Goal: Transaction & Acquisition: Purchase product/service

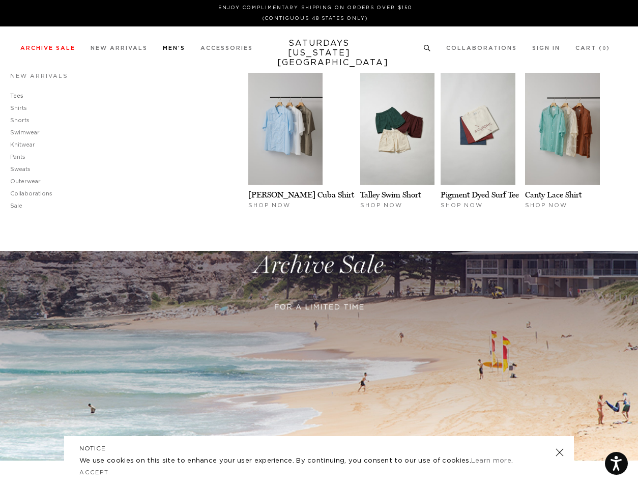
click at [20, 95] on link "Tees" at bounding box center [16, 96] width 13 height 6
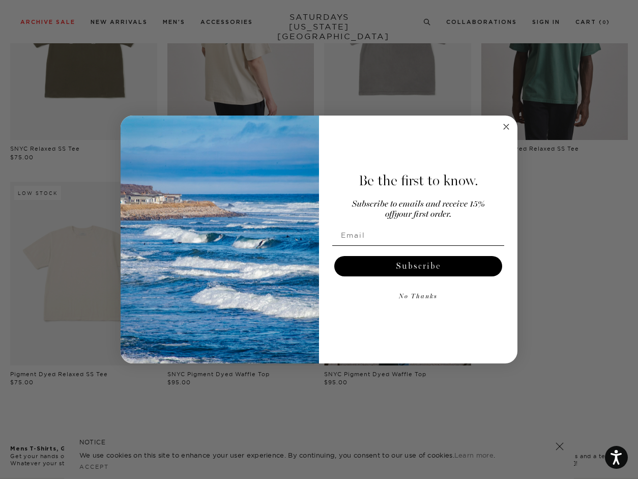
scroll to position [343, 0]
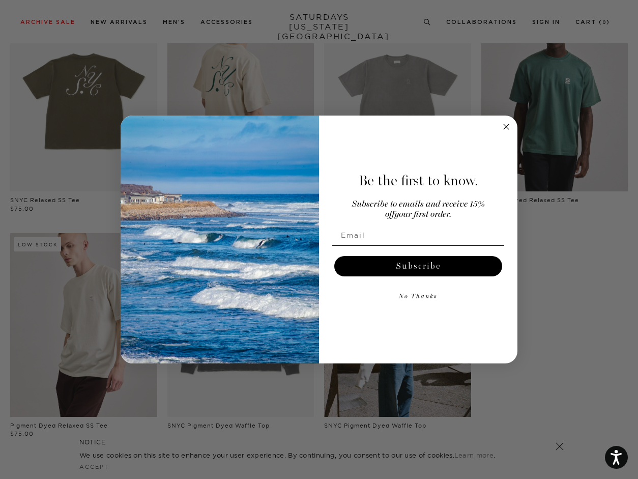
click at [507, 125] on circle "Close dialog" at bounding box center [507, 127] width 12 height 12
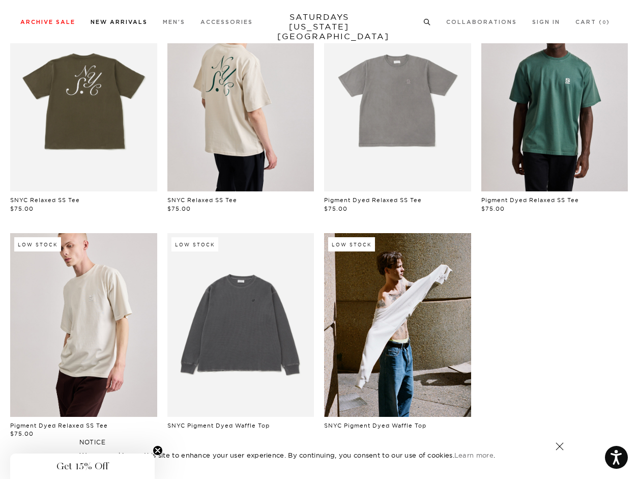
click at [111, 22] on link "New Arrivals" at bounding box center [119, 22] width 57 height 6
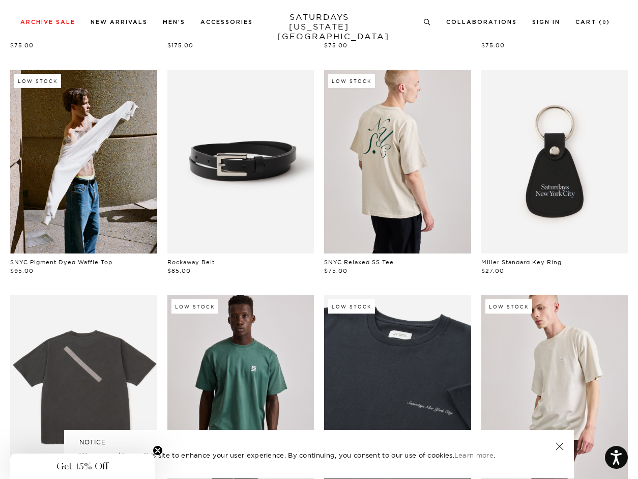
scroll to position [0, 1]
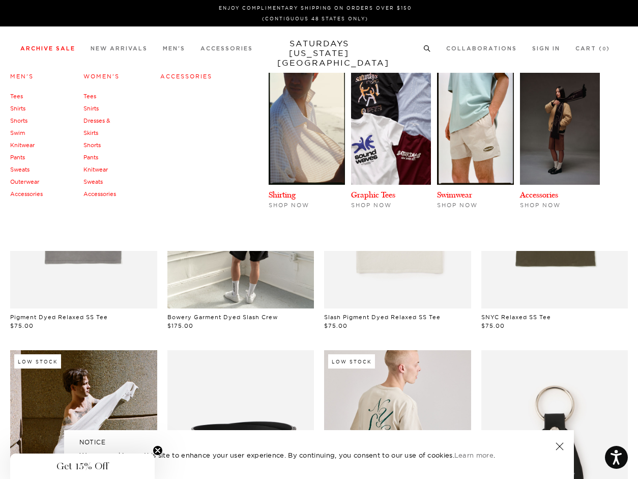
click at [46, 48] on link "Archive Sale" at bounding box center [47, 49] width 55 height 6
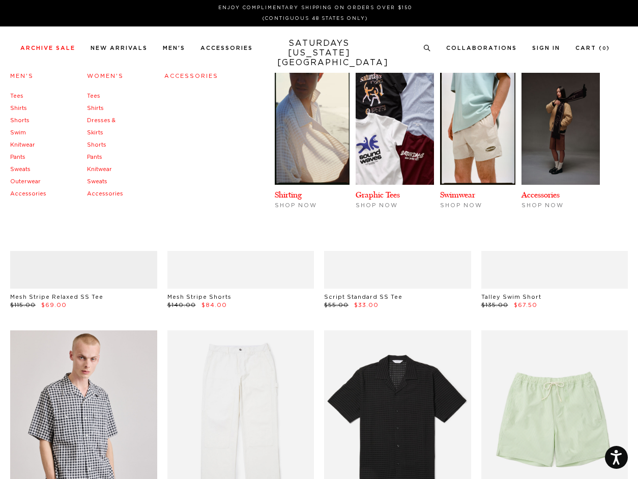
click at [13, 97] on link "Tees" at bounding box center [16, 96] width 13 height 6
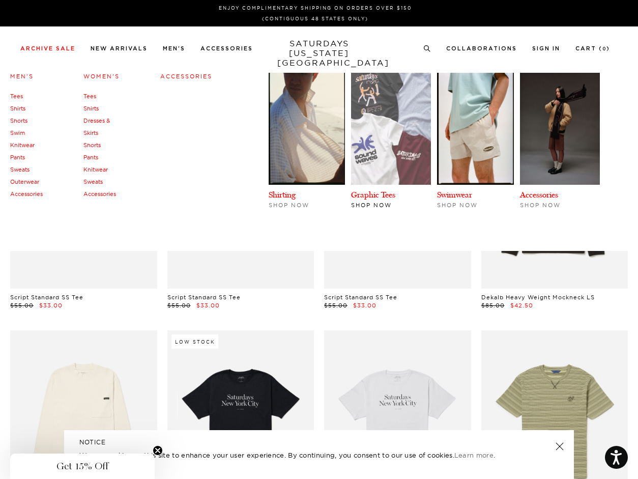
click at [381, 149] on img at bounding box center [391, 129] width 80 height 112
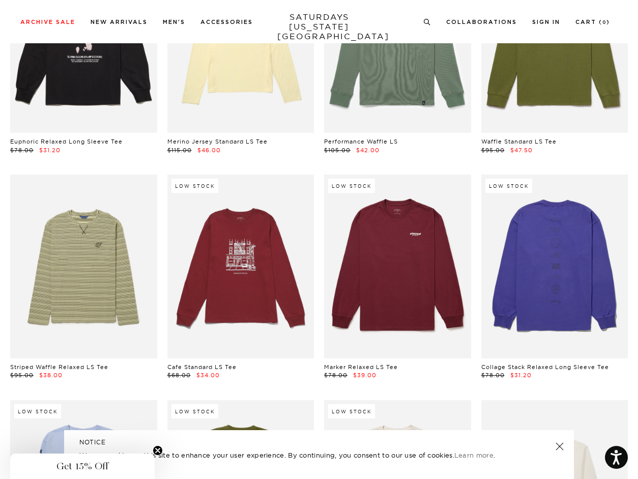
scroll to position [2397, 1]
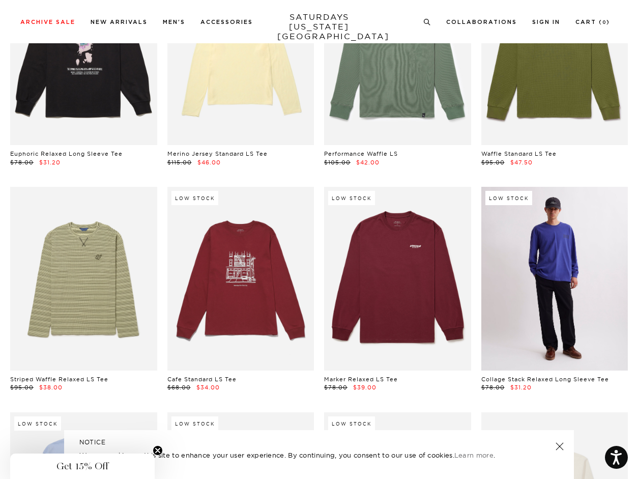
click at [536, 275] on link at bounding box center [555, 279] width 147 height 184
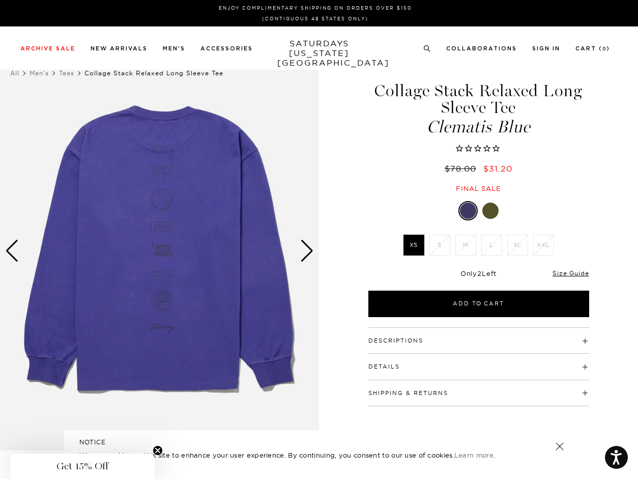
click at [300, 245] on div "Next slide" at bounding box center [307, 251] width 14 height 22
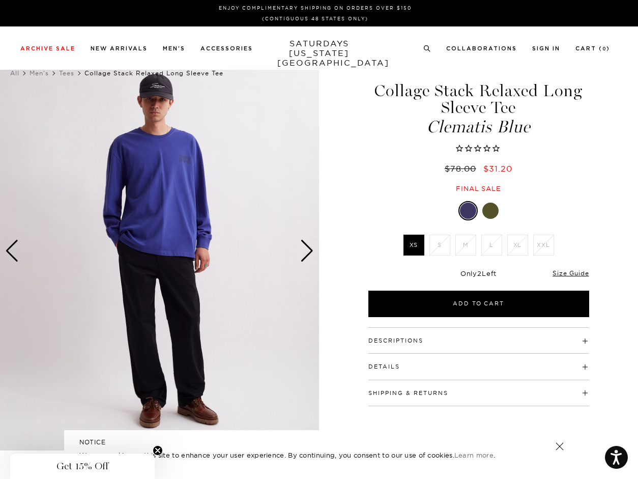
click at [300, 245] on div "Next slide" at bounding box center [307, 251] width 14 height 22
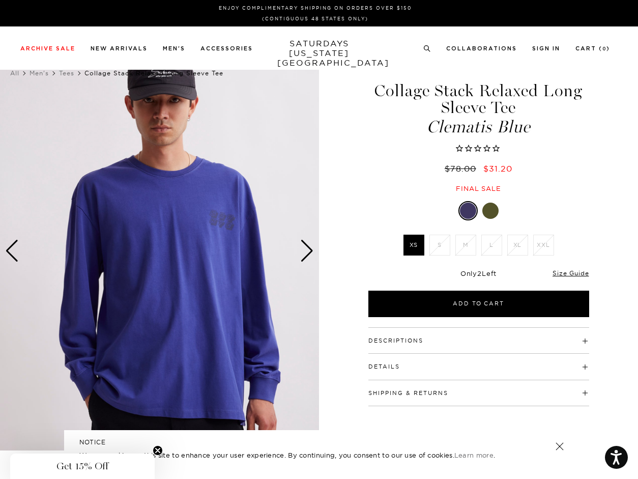
click at [300, 245] on div "Next slide" at bounding box center [307, 251] width 14 height 22
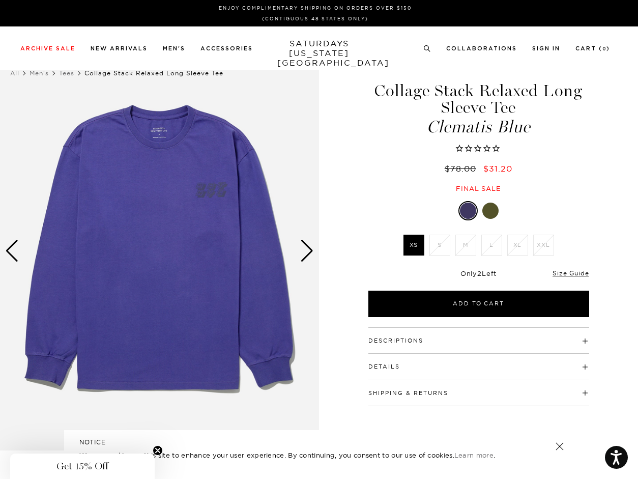
click at [300, 245] on div "Next slide" at bounding box center [307, 251] width 14 height 22
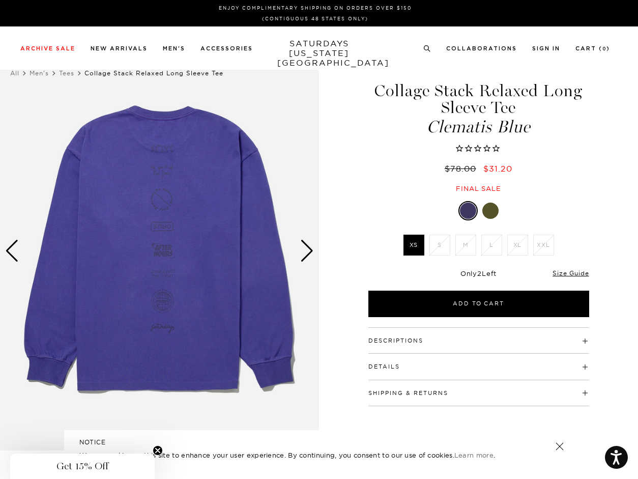
click at [492, 214] on div at bounding box center [491, 211] width 16 height 16
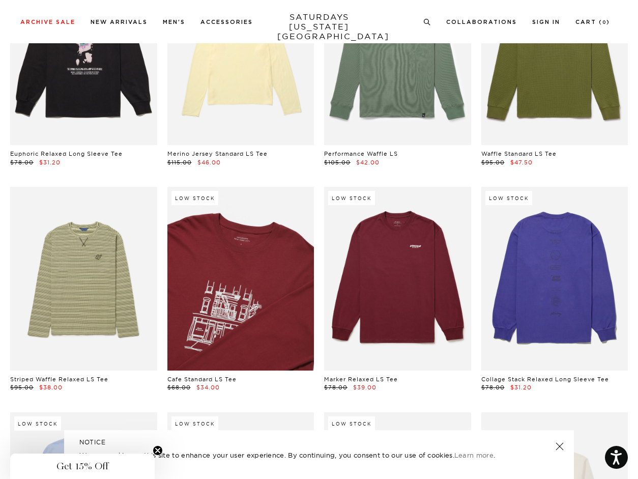
click at [227, 306] on link at bounding box center [241, 279] width 147 height 184
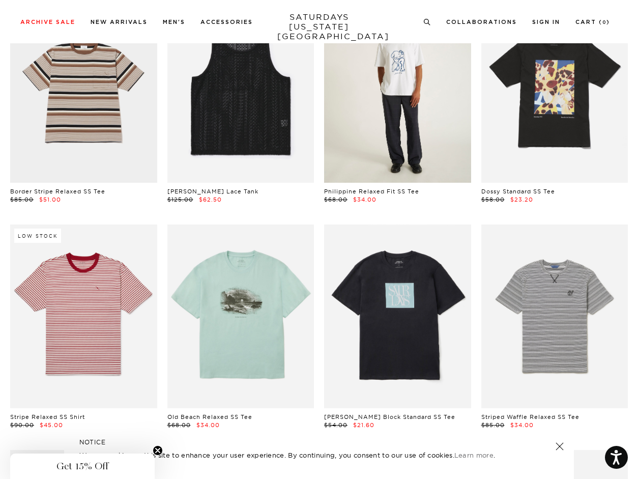
scroll to position [1235, 2]
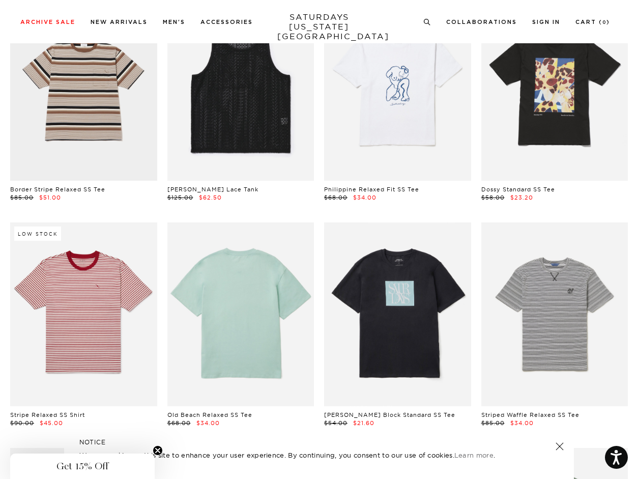
click at [225, 300] on link at bounding box center [241, 314] width 147 height 184
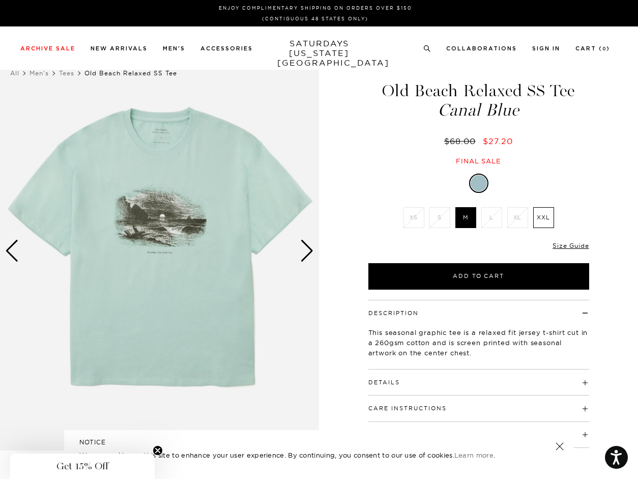
click at [308, 250] on div "Next slide" at bounding box center [307, 251] width 14 height 22
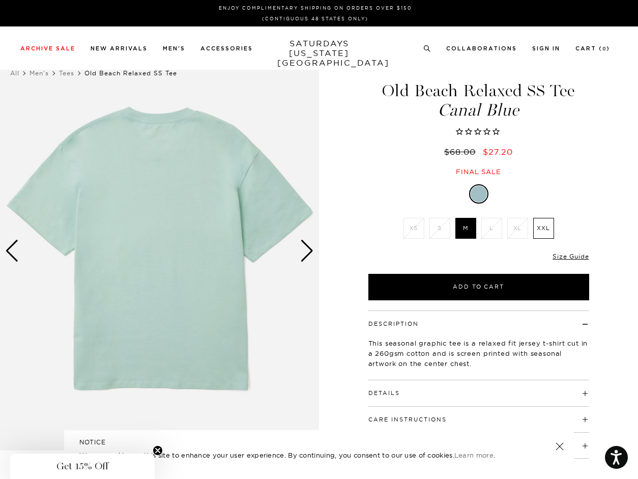
click at [308, 250] on div "Next slide" at bounding box center [307, 251] width 14 height 22
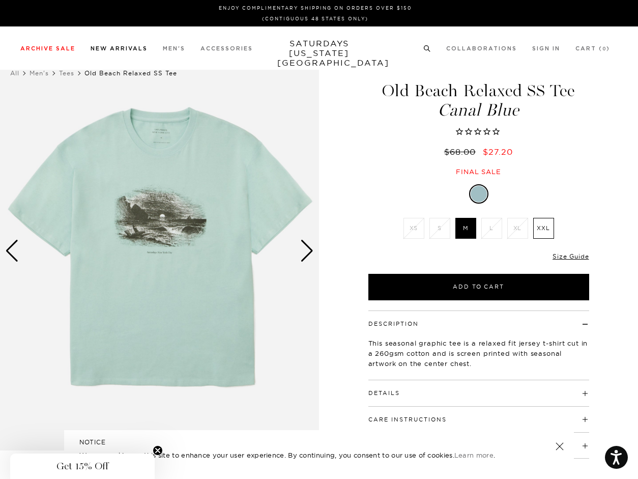
click at [110, 49] on link "New Arrivals" at bounding box center [119, 49] width 57 height 6
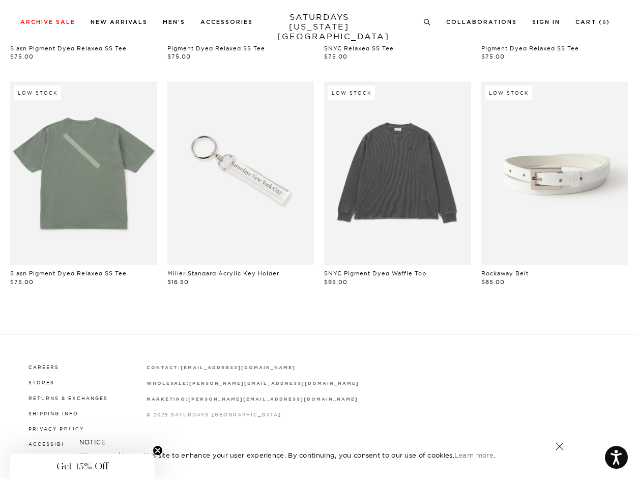
scroll to position [764, 0]
